Goal: Entertainment & Leisure: Consume media (video, audio)

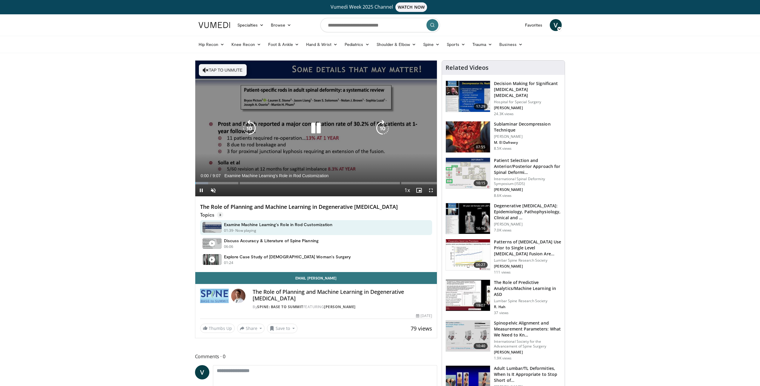
click at [314, 127] on icon "Video Player" at bounding box center [316, 128] width 17 height 17
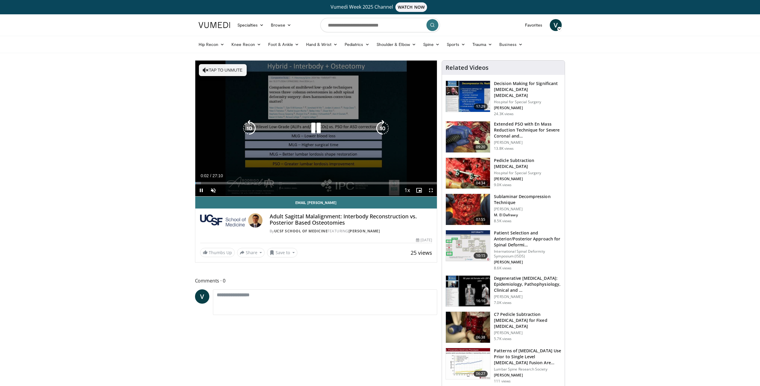
click at [315, 129] on icon "Video Player" at bounding box center [316, 128] width 17 height 17
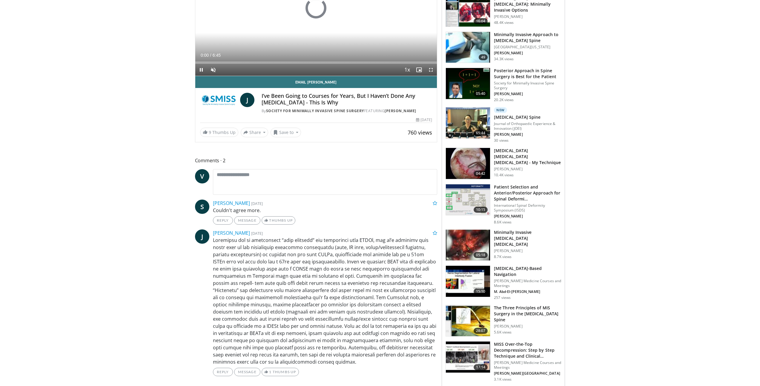
scroll to position [174, 0]
